Goal: Task Accomplishment & Management: Check status

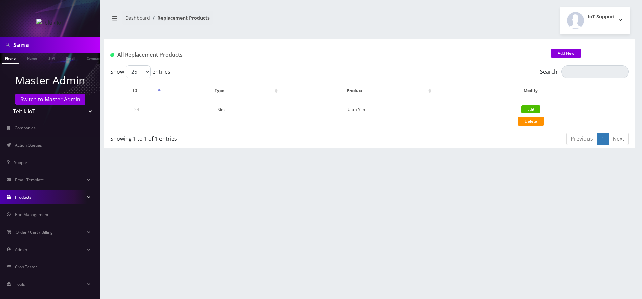
click at [40, 24] on img at bounding box center [50, 23] width 28 height 8
click at [29, 143] on span "Action Queues" at bounding box center [28, 145] width 27 height 6
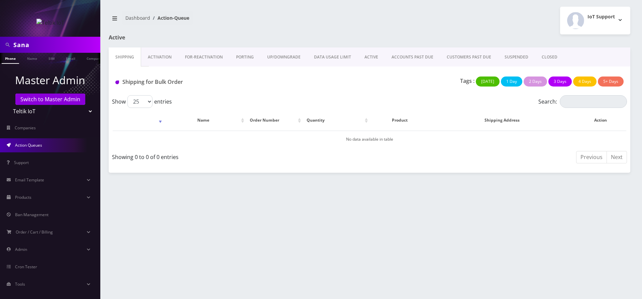
click at [151, 81] on h1 "Shipping for Bulk Order" at bounding box center [196, 82] width 163 height 6
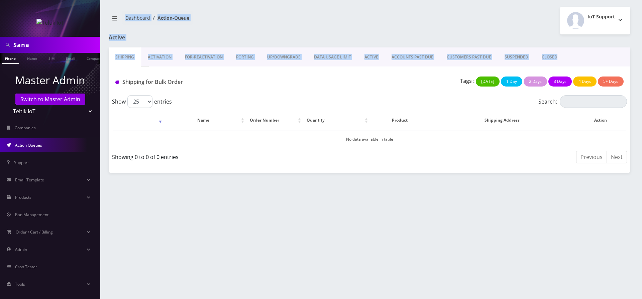
drag, startPoint x: 582, startPoint y: 58, endPoint x: 125, endPoint y: 16, distance: 458.1
click at [125, 16] on div "Sana Phone Name SIM Email Company Customer Dashboard Action-Queue IoT Support" at bounding box center [369, 149] width 545 height 299
click at [262, 24] on nav "Dashboard Action-Queue" at bounding box center [237, 20] width 256 height 19
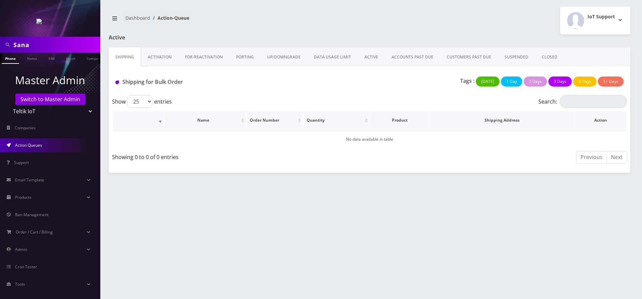
click at [403, 121] on th "Product" at bounding box center [399, 120] width 59 height 19
click at [388, 120] on th "Product" at bounding box center [399, 120] width 59 height 19
drag, startPoint x: 401, startPoint y: 120, endPoint x: 552, endPoint y: 121, distance: 151.4
click at [552, 121] on tr "Name Order Number Quantity Product Shipping Address Action" at bounding box center [369, 120] width 513 height 19
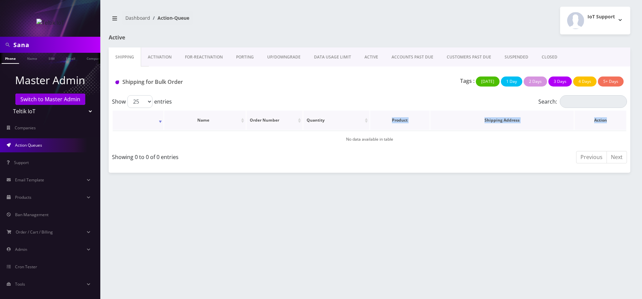
drag, startPoint x: 615, startPoint y: 120, endPoint x: 393, endPoint y: 121, distance: 221.6
click at [393, 121] on tr "Name Order Number Quantity Product Shipping Address Action" at bounding box center [369, 120] width 513 height 19
click at [417, 144] on td "No data available in table" at bounding box center [369, 139] width 513 height 17
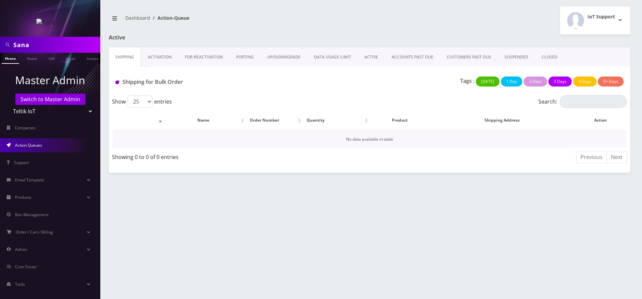
click at [373, 139] on td "No data available in table" at bounding box center [369, 139] width 513 height 17
click at [607, 15] on h2 "IoT Support" at bounding box center [600, 17] width 27 height 6
click at [619, 19] on button "IoT Support" at bounding box center [595, 21] width 70 height 28
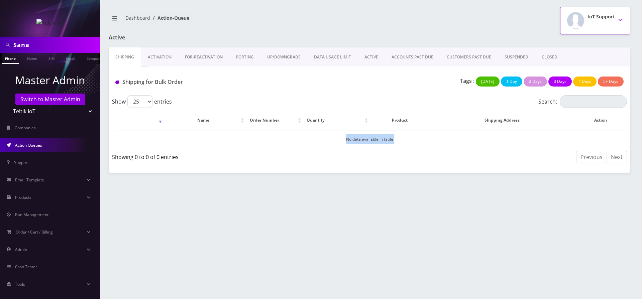
click at [619, 19] on button "IoT Support" at bounding box center [595, 21] width 70 height 28
